Goal: Find specific page/section: Find specific page/section

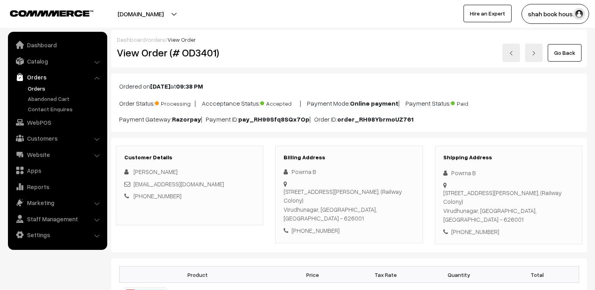
scroll to position [88, 0]
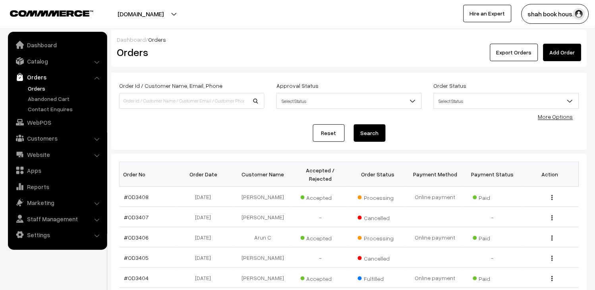
click at [31, 90] on link "Orders" at bounding box center [65, 88] width 79 height 8
click at [45, 61] on link "Catalog" at bounding box center [57, 61] width 94 height 14
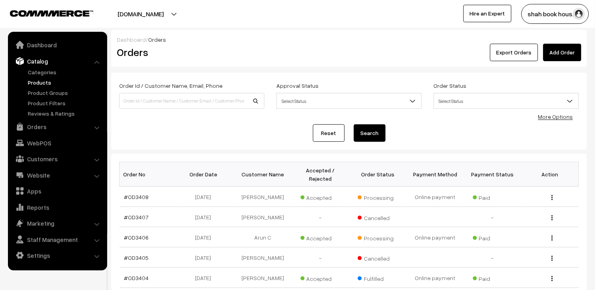
click at [45, 83] on link "Products" at bounding box center [65, 82] width 79 height 8
